Goal: Transaction & Acquisition: Download file/media

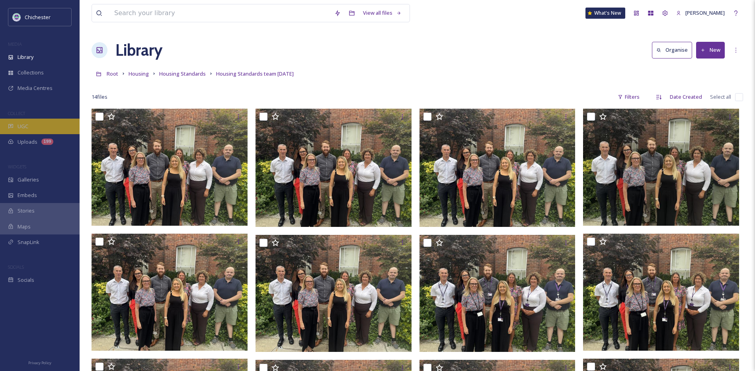
scroll to position [159, 0]
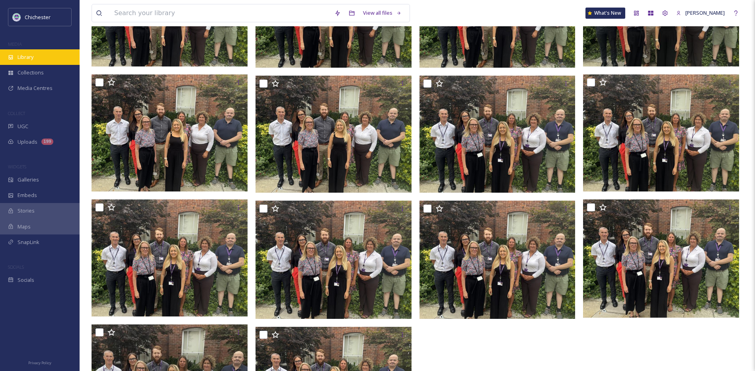
click at [37, 57] on div "Library" at bounding box center [40, 57] width 80 height 16
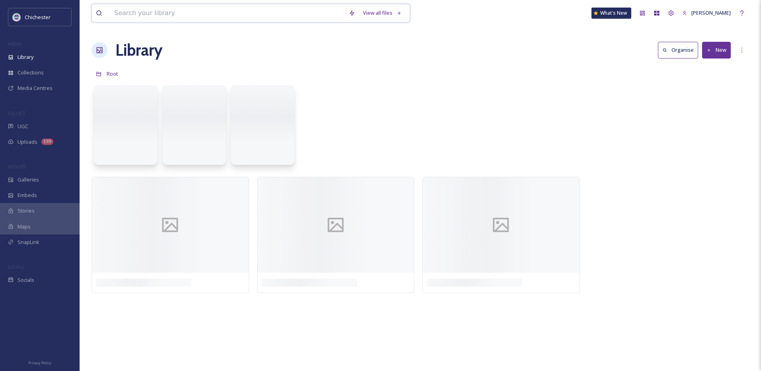
click at [171, 18] on input at bounding box center [227, 13] width 234 height 18
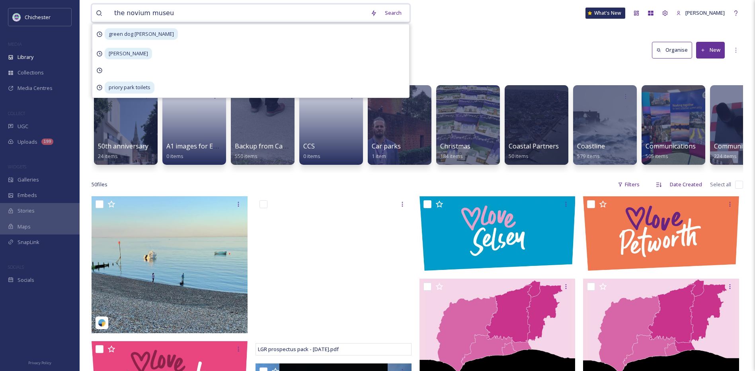
type input "the [GEOGRAPHIC_DATA]"
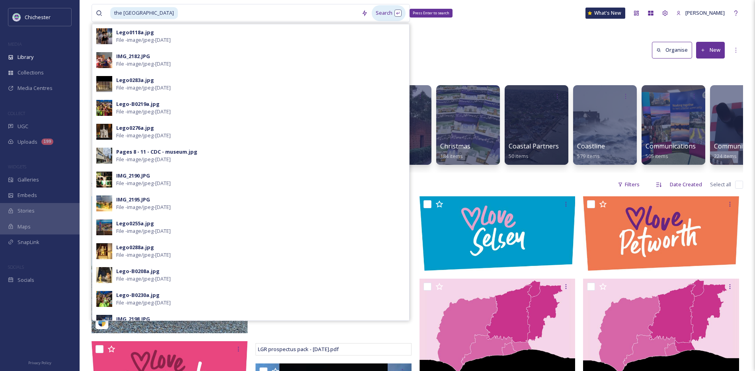
click at [382, 13] on div "Search Press Enter to search" at bounding box center [389, 13] width 34 height 16
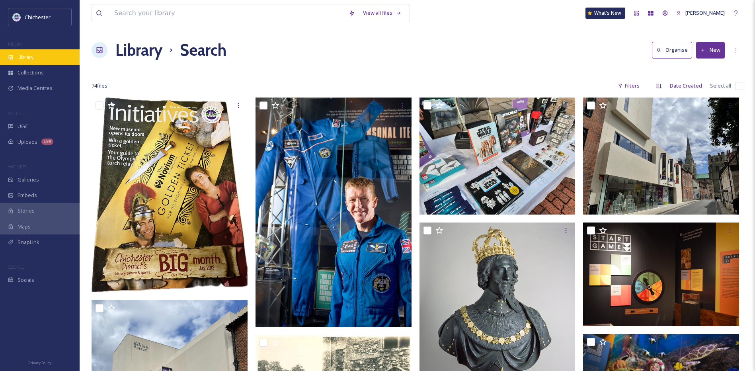
click at [17, 56] on div "Library" at bounding box center [40, 57] width 80 height 16
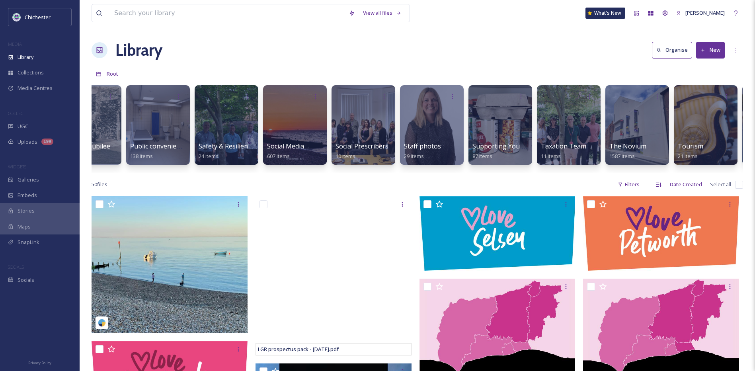
scroll to position [0, 2790]
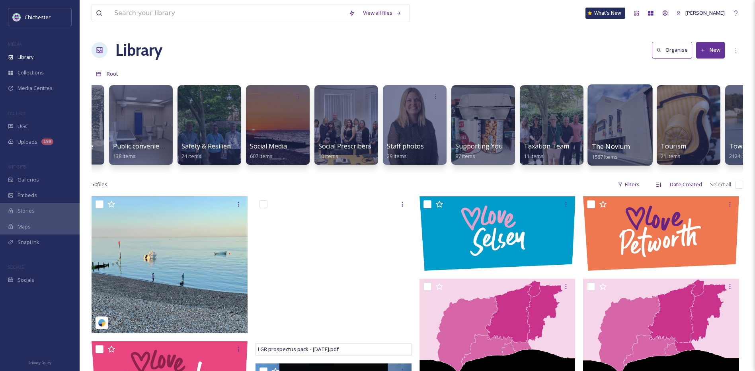
click at [630, 155] on div "The Novium 1587 items" at bounding box center [619, 152] width 57 height 20
click at [624, 149] on span "The Novium" at bounding box center [610, 146] width 38 height 9
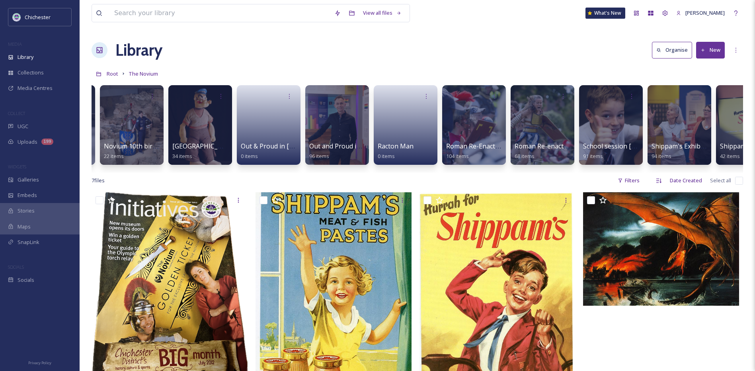
scroll to position [0, 816]
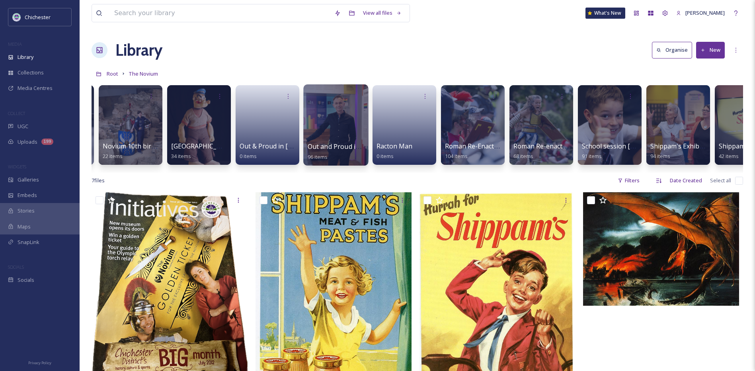
click at [333, 155] on div "Out and Proud in [GEOGRAPHIC_DATA] 96 items" at bounding box center [335, 152] width 57 height 20
click at [334, 146] on span "Out and Proud in [GEOGRAPHIC_DATA]" at bounding box center [366, 146] width 119 height 9
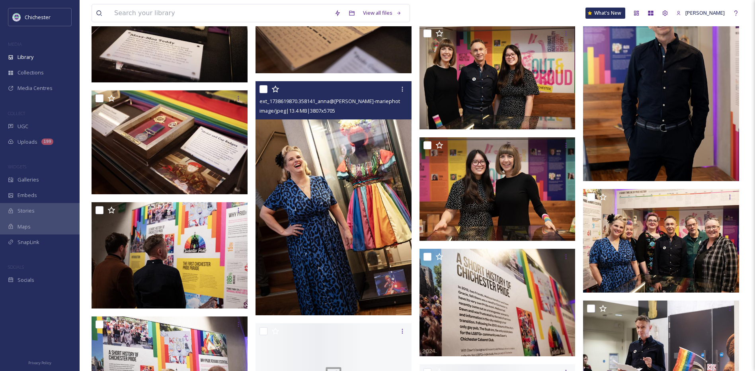
scroll to position [2347, 0]
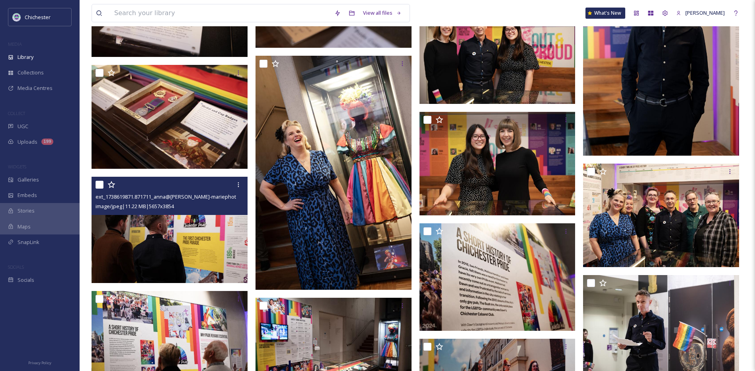
click at [97, 184] on input "checkbox" at bounding box center [99, 185] width 8 height 8
checkbox input "true"
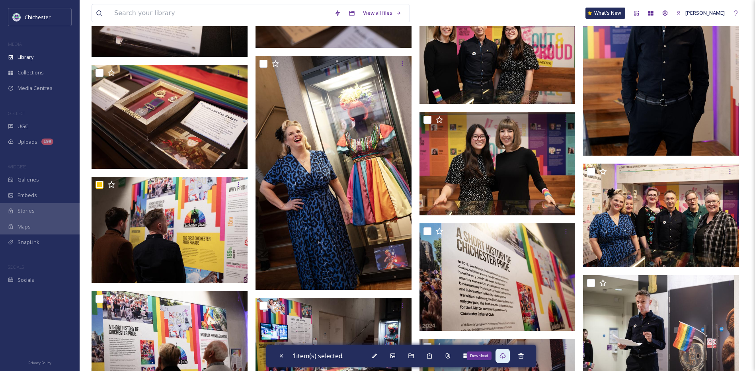
click at [509, 355] on div "Download" at bounding box center [502, 355] width 14 height 14
